Goal: Information Seeking & Learning: Learn about a topic

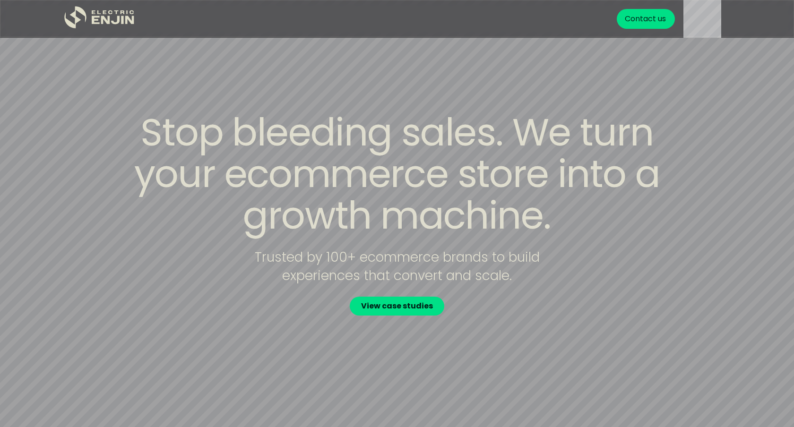
scroll to position [210, 0]
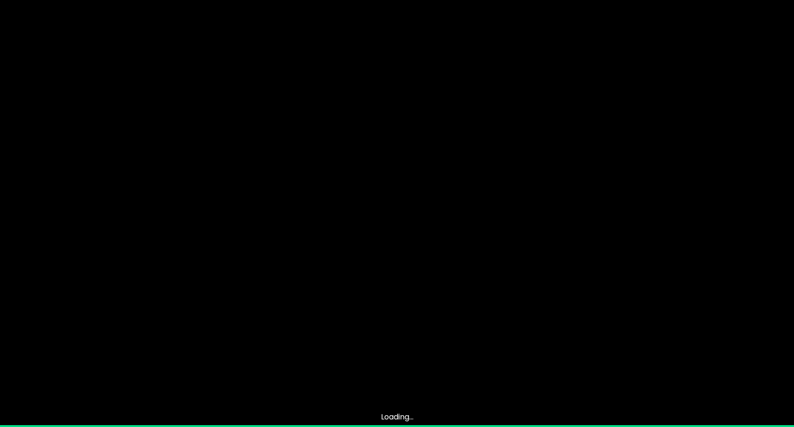
scroll to position [210, 0]
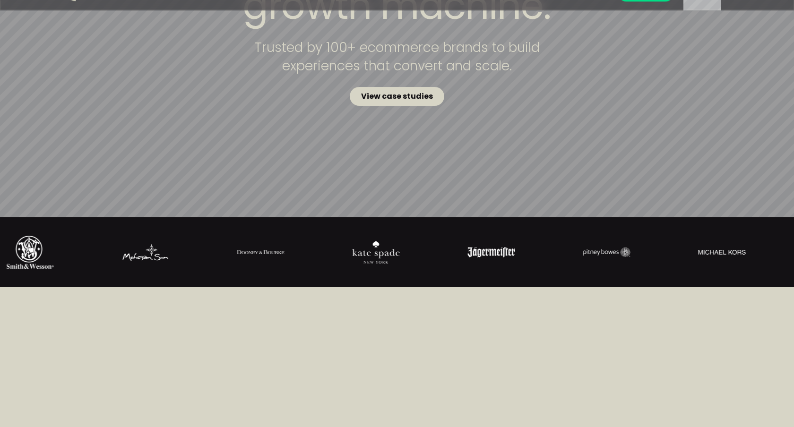
click at [413, 100] on strong "View case studies" at bounding box center [397, 96] width 72 height 11
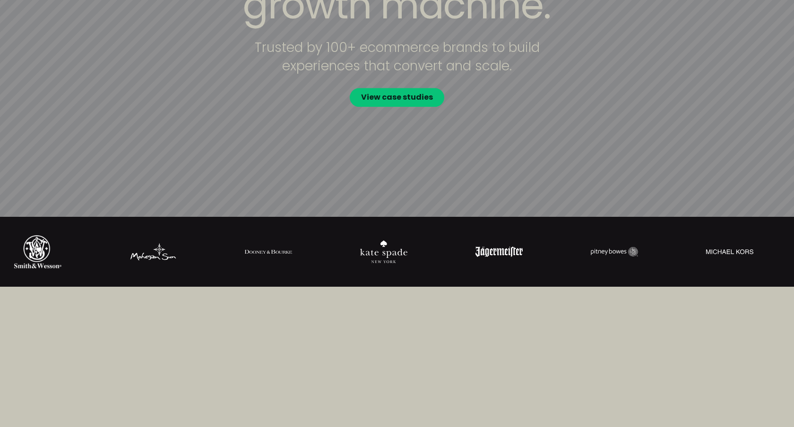
scroll to position [624, 0]
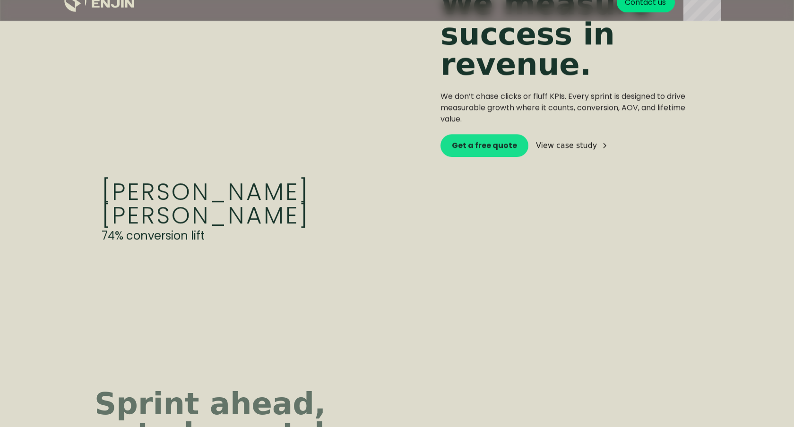
click at [442, 230] on div "Laurel Denise 74% conversion lift We measure success in revenue. We don’t chase…" at bounding box center [396, 67] width 605 height 389
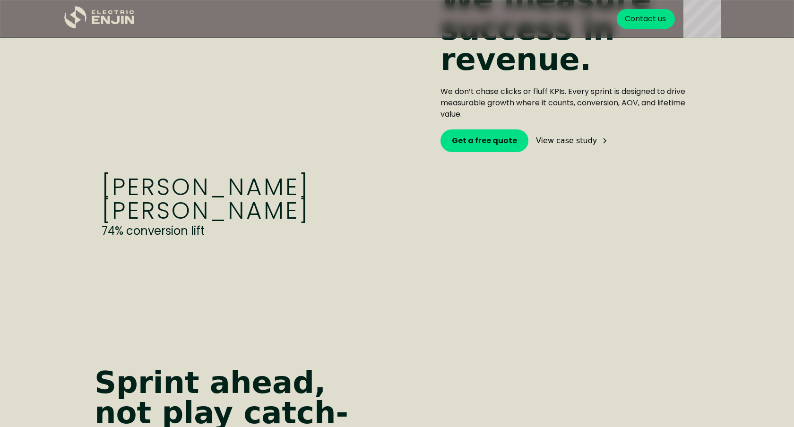
click at [576, 144] on div "View case study" at bounding box center [566, 141] width 61 height 8
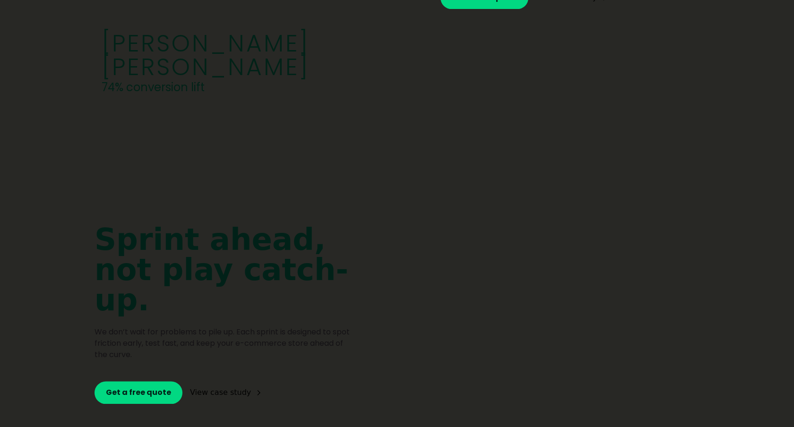
scroll to position [1222, 0]
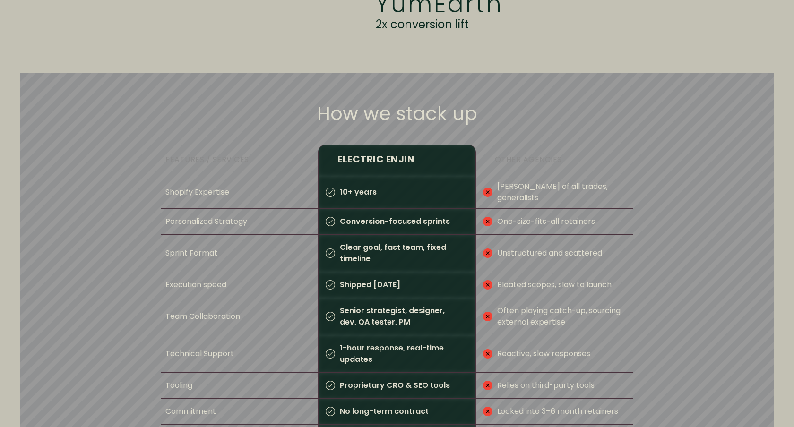
click at [395, 200] on div "10+ years" at bounding box center [396, 192] width 157 height 33
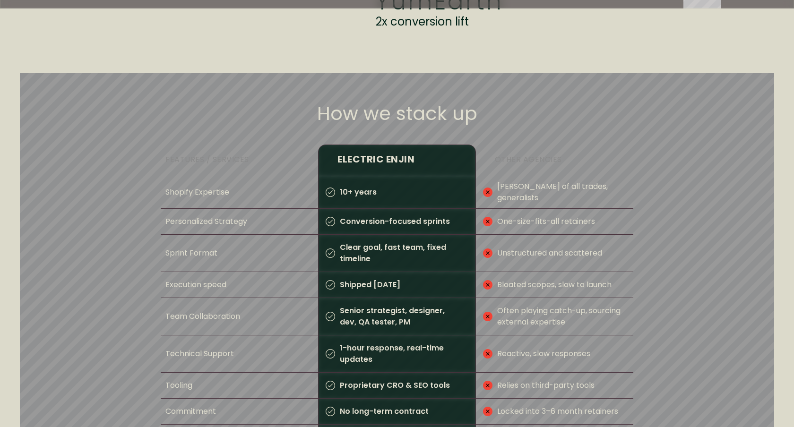
click at [395, 209] on p "Conversion-focused sprints" at bounding box center [392, 222] width 115 height 26
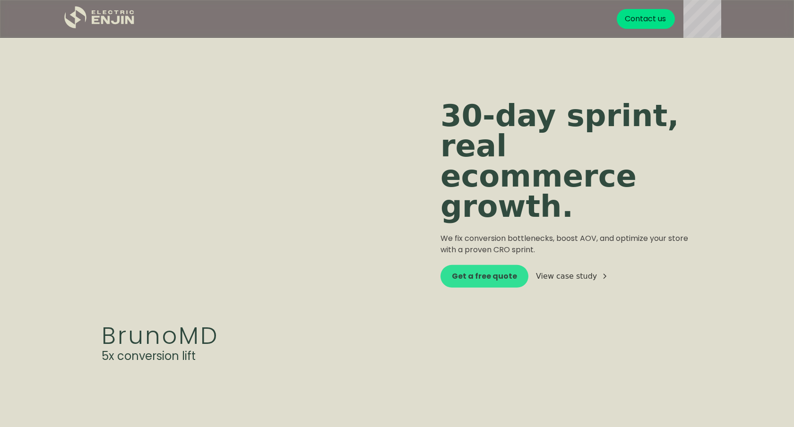
scroll to position [1802, 0]
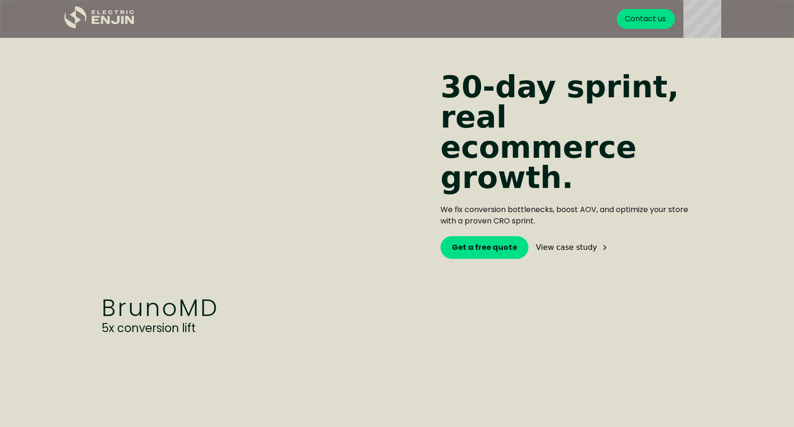
click at [564, 244] on div "View case study" at bounding box center [566, 248] width 61 height 8
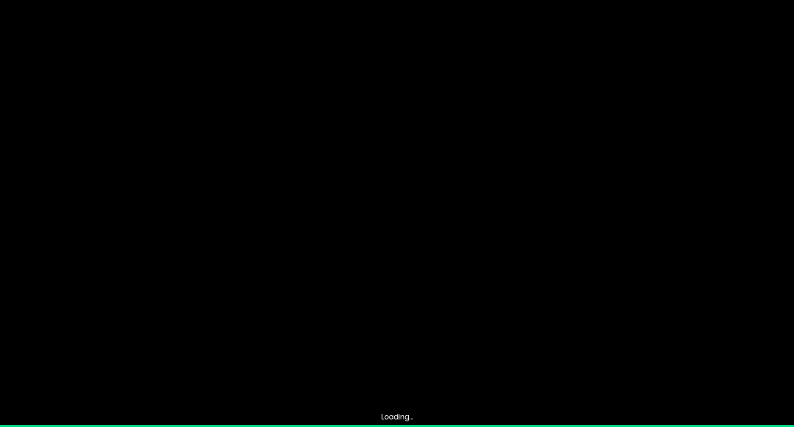
scroll to position [1891, 0]
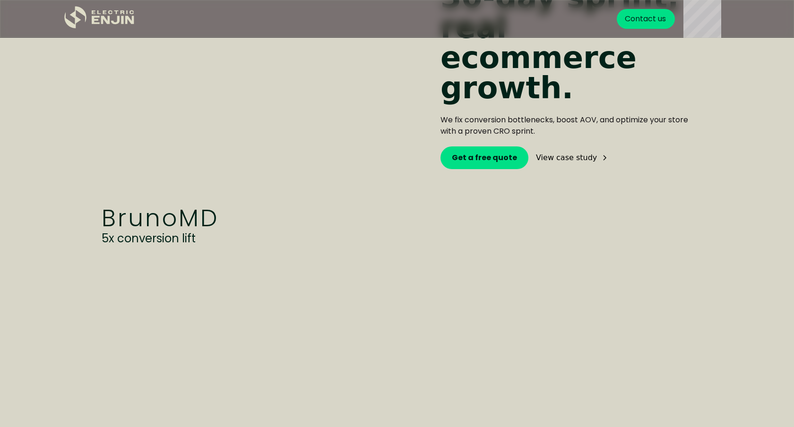
click at [494, 223] on div "BrunoMD 5x conversion lift 30-day sprint, real ecommerce growth. We fix convers…" at bounding box center [396, 75] width 605 height 389
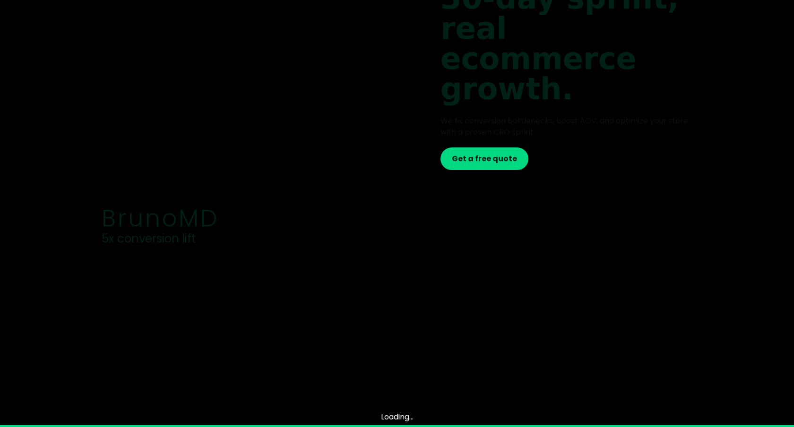
scroll to position [1891, 0]
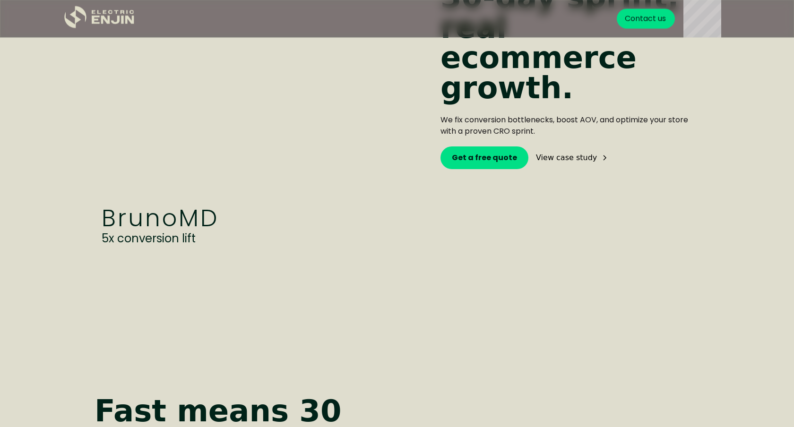
click at [285, 396] on strong "Fast means 30 days." at bounding box center [223, 426] width 259 height 60
click at [356, 199] on div "BrunoMD 5x conversion lift 30-day sprint, real ecommerce growth. We fix convers…" at bounding box center [396, 75] width 605 height 389
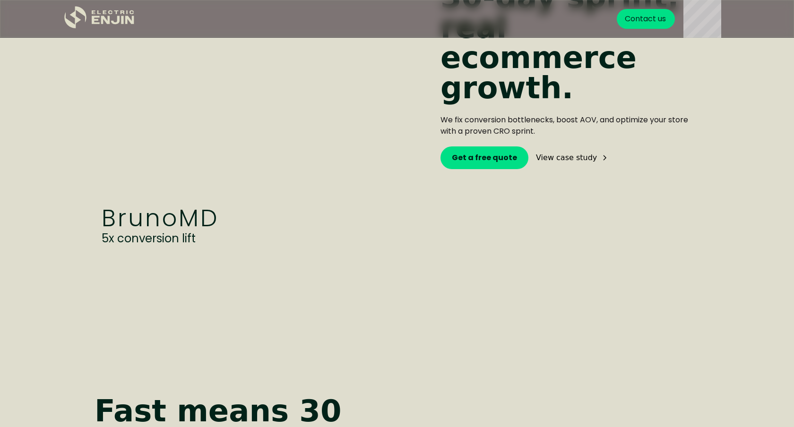
click at [343, 120] on video at bounding box center [259, 75] width 331 height 283
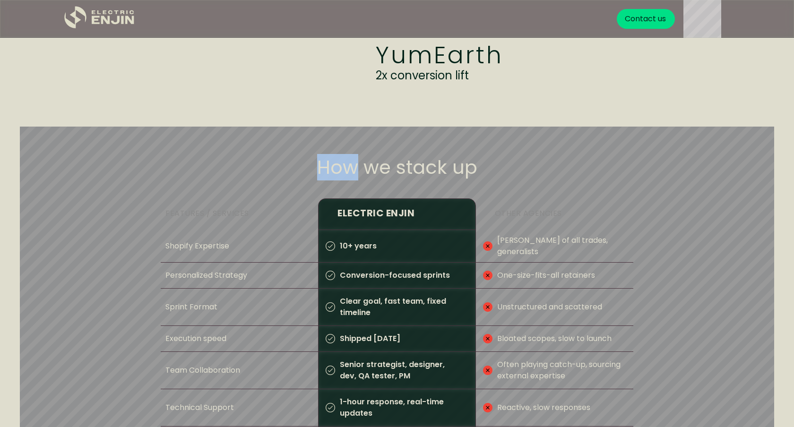
scroll to position [421, 0]
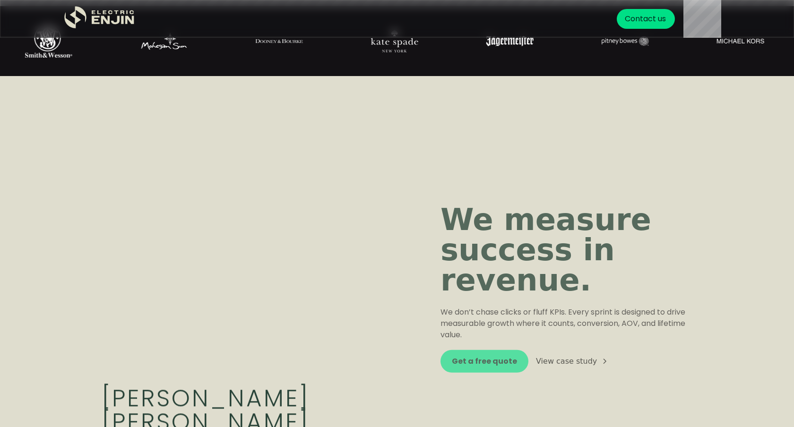
click at [378, 153] on video at bounding box center [259, 274] width 331 height 283
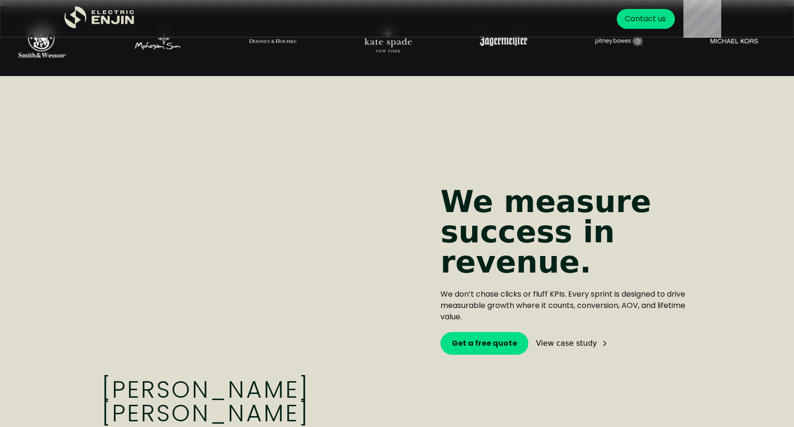
scroll to position [51, 0]
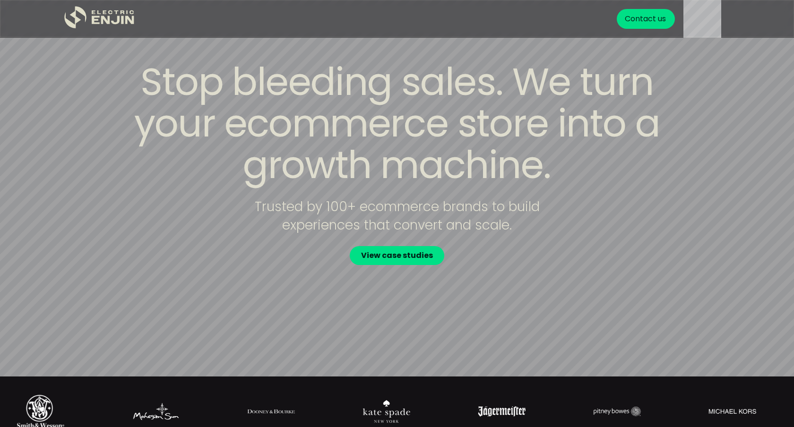
click at [467, 138] on div "Stop bleeding sales. We turn your ecommerce store into a growth machine. Truste…" at bounding box center [396, 163] width 605 height 204
click at [466, 139] on div "Stop bleeding sales. We turn your ecommerce store into a growth machine. Truste…" at bounding box center [396, 163] width 605 height 204
click at [274, 162] on div "Stop bleeding sales. We turn your ecommerce store into a growth machine. Truste…" at bounding box center [396, 163] width 605 height 204
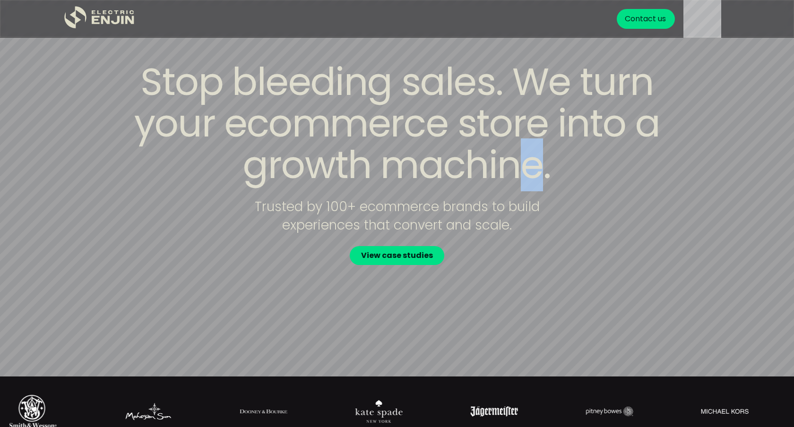
click at [535, 167] on div "Stop bleeding sales. We turn your ecommerce store into a growth machine. Truste…" at bounding box center [396, 163] width 605 height 204
click at [550, 221] on div "Stop bleeding sales. We turn your ecommerce store into a growth machine. Truste…" at bounding box center [396, 163] width 605 height 204
click at [550, 248] on div "Stop bleeding sales. We turn your ecommerce store into a growth machine. Truste…" at bounding box center [396, 163] width 605 height 204
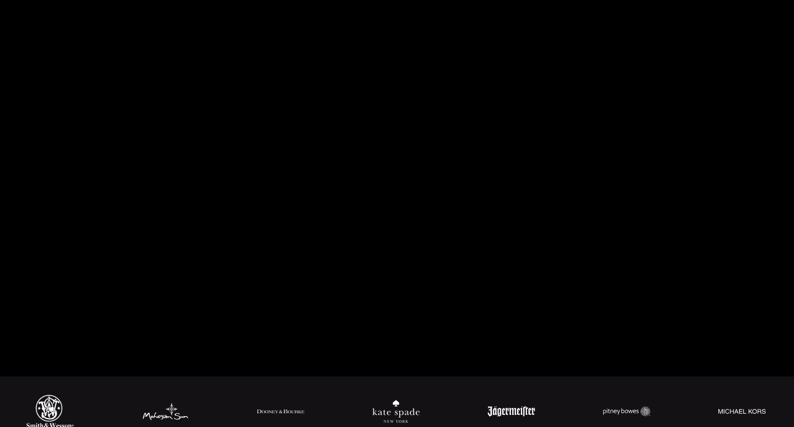
scroll to position [51, 0]
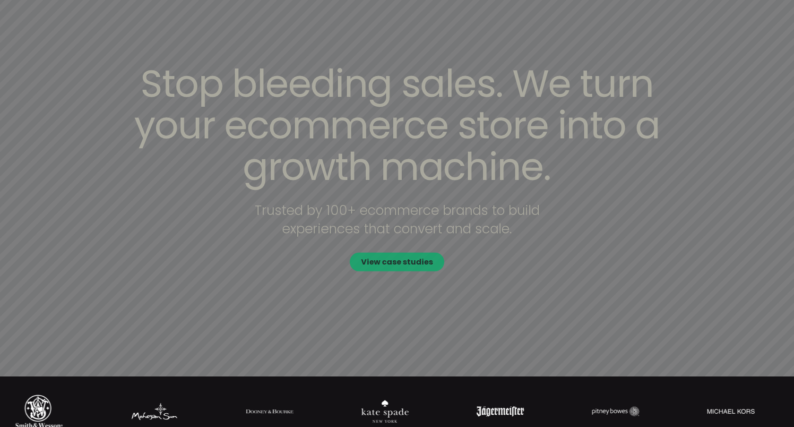
drag, startPoint x: 326, startPoint y: 181, endPoint x: 389, endPoint y: 145, distance: 72.6
click at [392, 145] on div "Stop bleeding sales. We turn your ecommerce store into a growth machine. Truste…" at bounding box center [396, 163] width 605 height 204
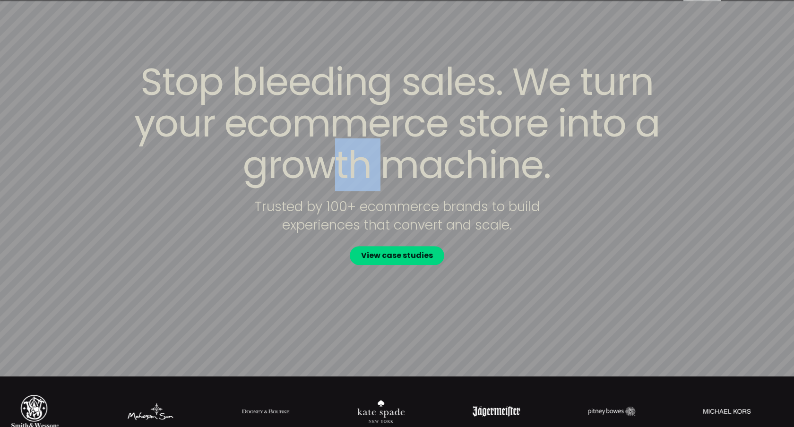
click at [385, 146] on div "Stop bleeding sales. We turn your ecommerce store into a growth machine. Truste…" at bounding box center [396, 163] width 605 height 204
click at [348, 172] on div "Stop bleeding sales. We turn your ecommerce store into a growth machine. Truste…" at bounding box center [396, 163] width 605 height 204
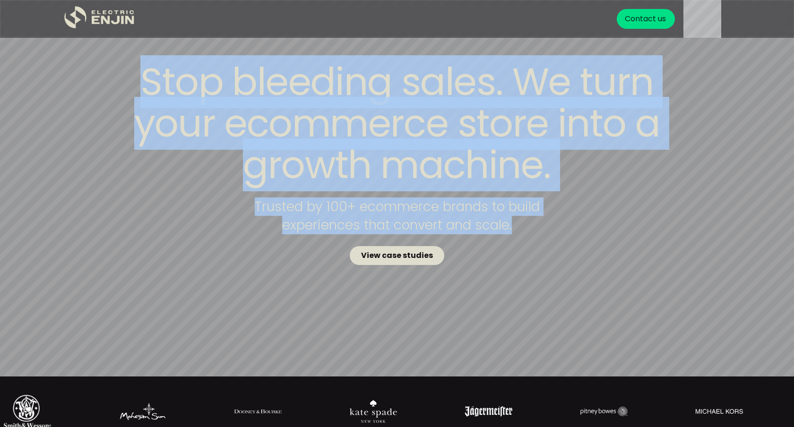
click at [388, 268] on div "Loading... Carts abandoned 0 Stop bleeding sales. We turn your ecommerce store …" at bounding box center [397, 162] width 794 height 427
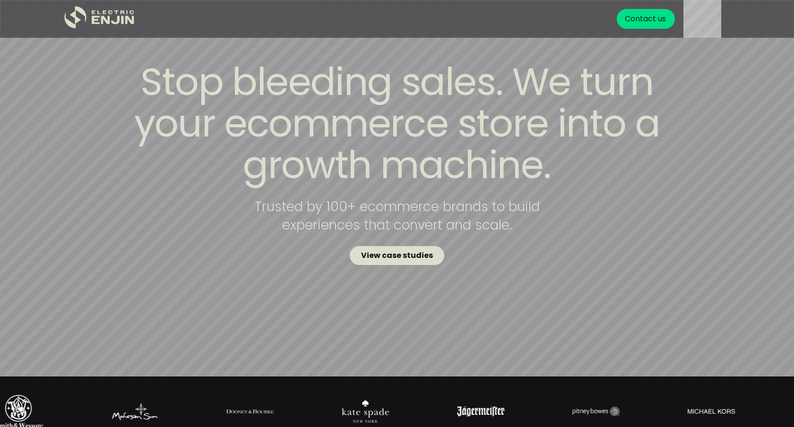
click at [395, 261] on link "View case studies" at bounding box center [397, 255] width 94 height 19
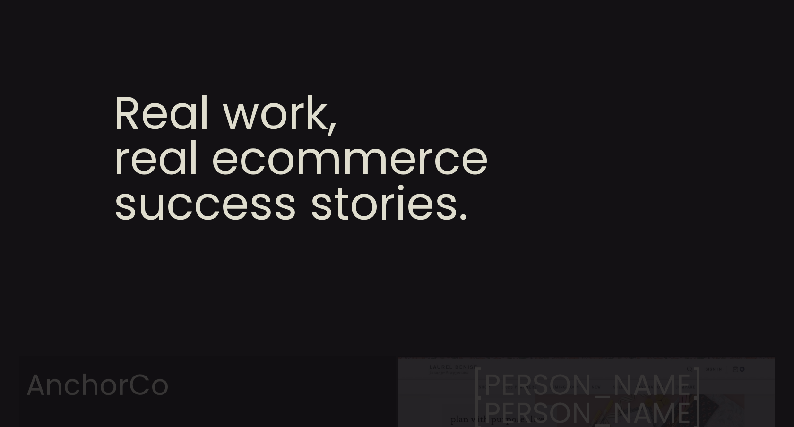
click at [388, 304] on section "Real work, real ecommerce success stories." at bounding box center [397, 159] width 794 height 318
